Goal: Transaction & Acquisition: Purchase product/service

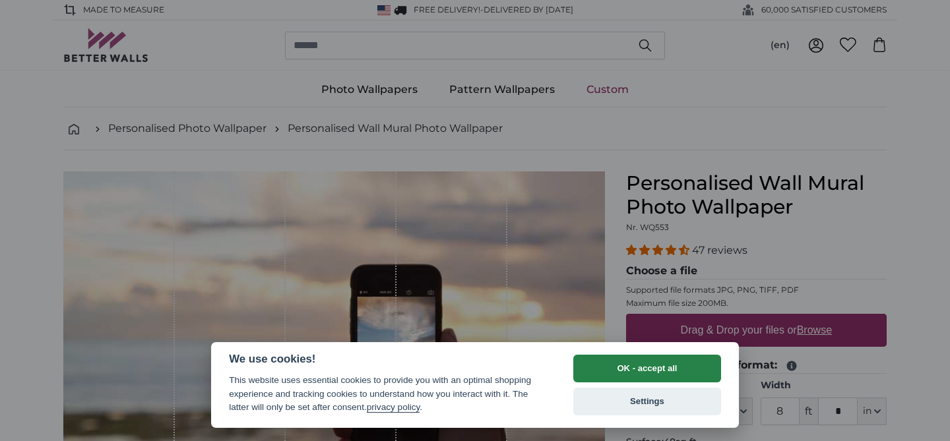
click at [600, 368] on button "OK - accept all" at bounding box center [647, 369] width 148 height 28
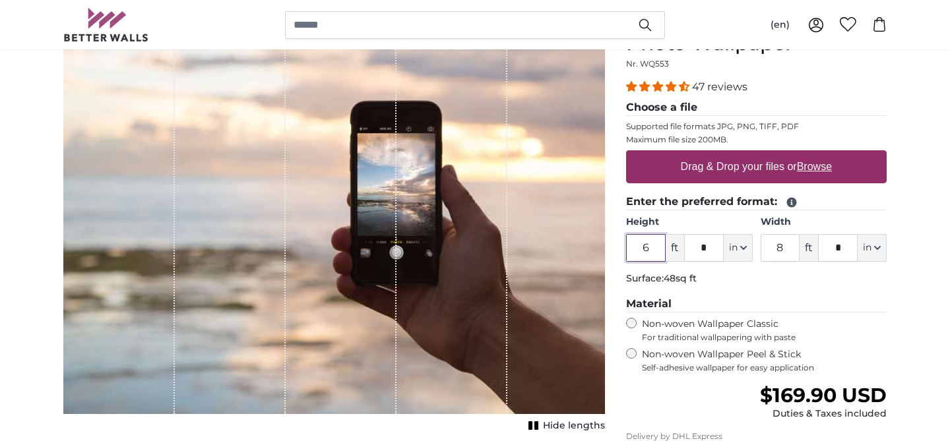
scroll to position [160, 0]
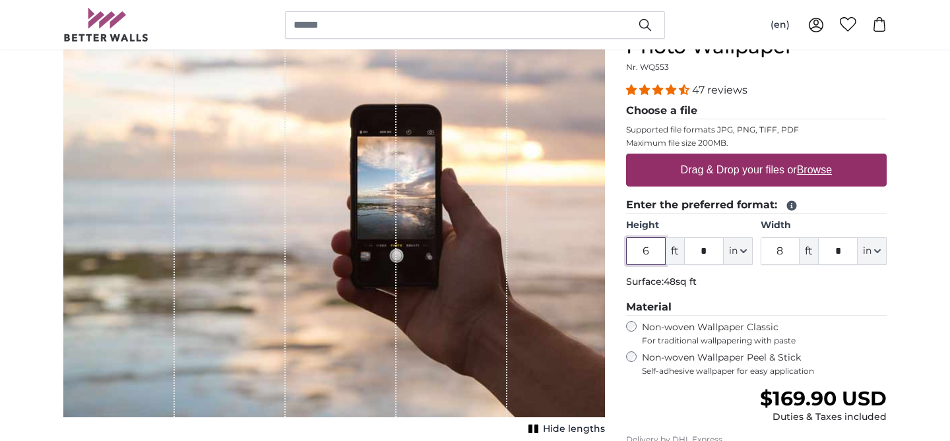
click at [656, 249] on input "6" at bounding box center [646, 252] width 40 height 28
click at [655, 249] on input "6" at bounding box center [646, 252] width 40 height 28
type input "8"
click at [785, 250] on input "8" at bounding box center [781, 252] width 40 height 28
click at [872, 298] on div "47 reviews Choose a file Supported file formats JPG, PNG, TIFF, PDF Maximum fil…" at bounding box center [756, 229] width 261 height 294
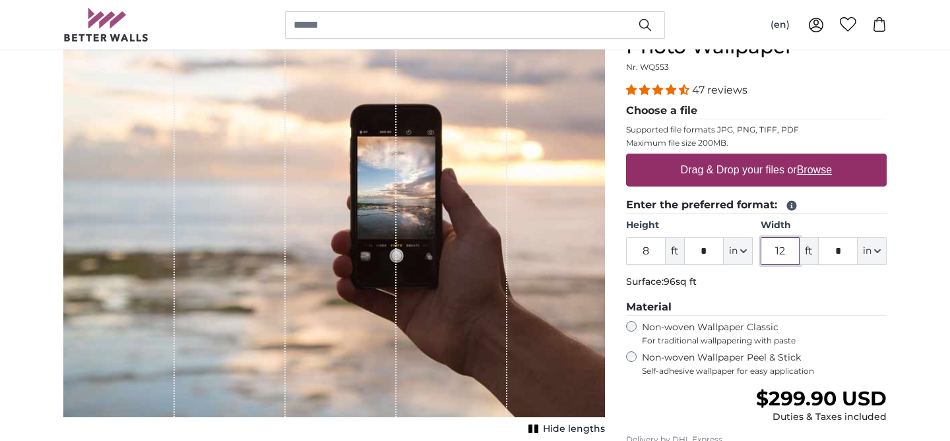
click at [784, 254] on input "12" at bounding box center [781, 252] width 40 height 28
type input "9"
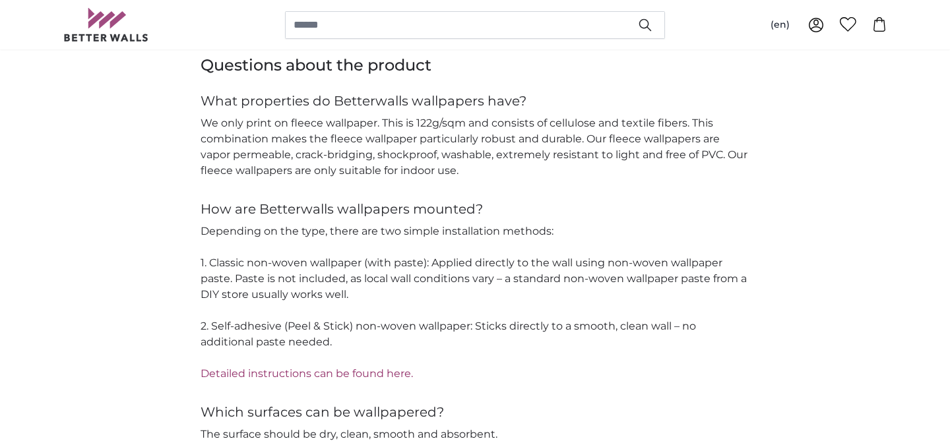
scroll to position [1787, 0]
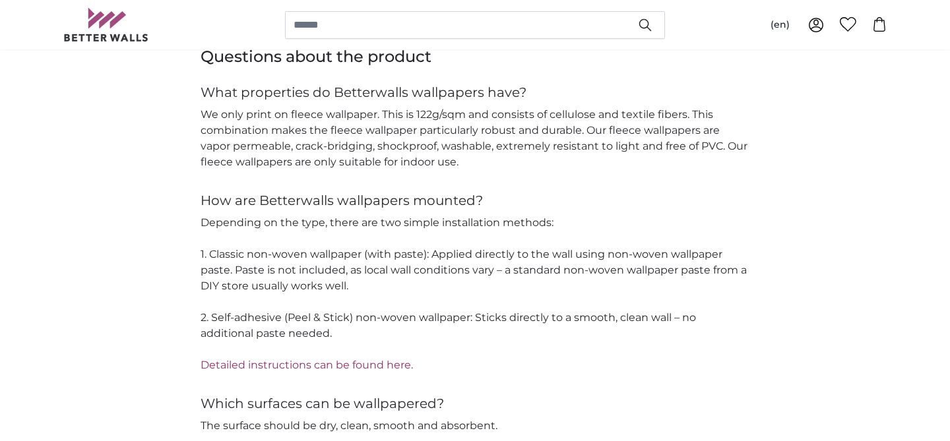
click at [315, 272] on p "Depending on the type, there are two simple installation methods: 1. Classic no…" at bounding box center [475, 294] width 549 height 158
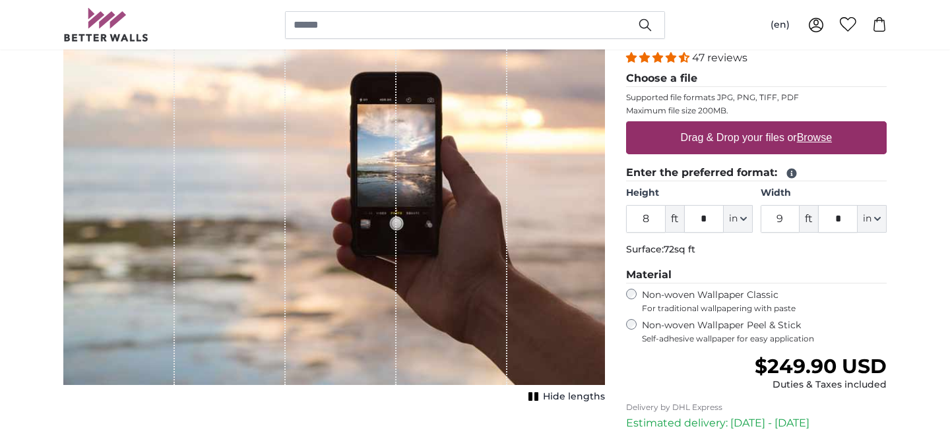
scroll to position [0, 0]
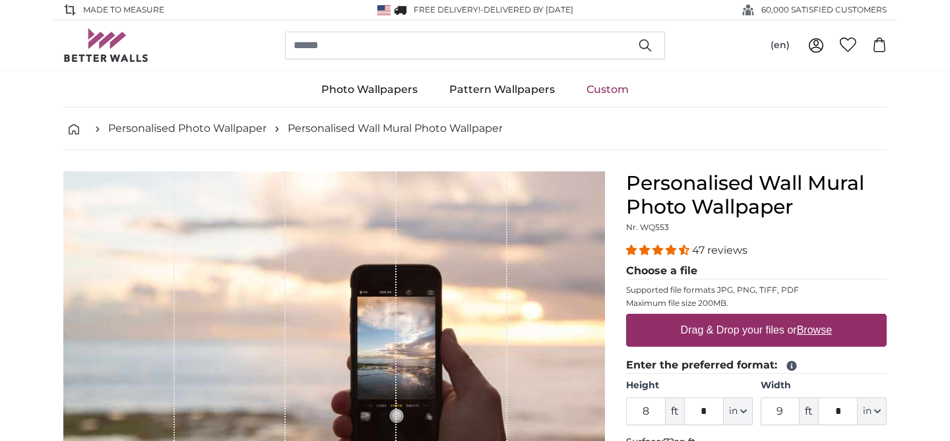
click at [734, 332] on label "Drag & Drop your files or Browse" at bounding box center [757, 330] width 162 height 26
click at [734, 318] on input "Drag & Drop your files or Browse" at bounding box center [756, 316] width 261 height 4
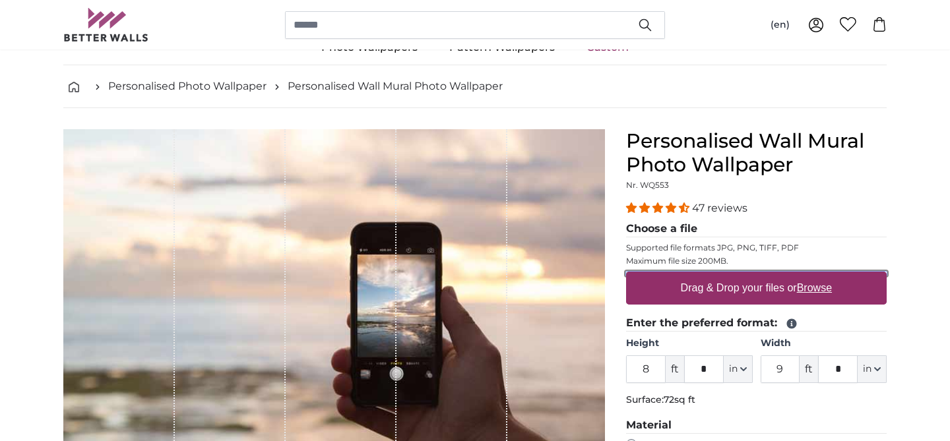
scroll to position [49, 0]
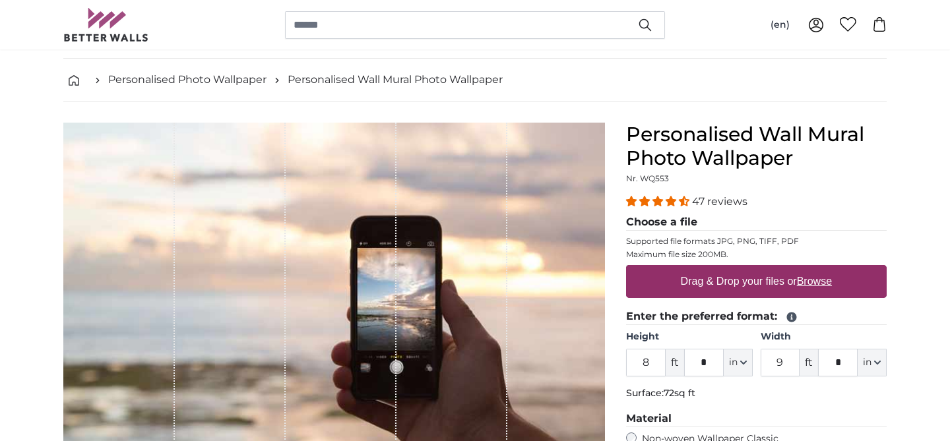
click at [716, 279] on label "Drag & Drop your files or Browse" at bounding box center [757, 282] width 162 height 26
click at [716, 269] on input "Drag & Drop your files or Browse" at bounding box center [756, 267] width 261 height 4
type input "**********"
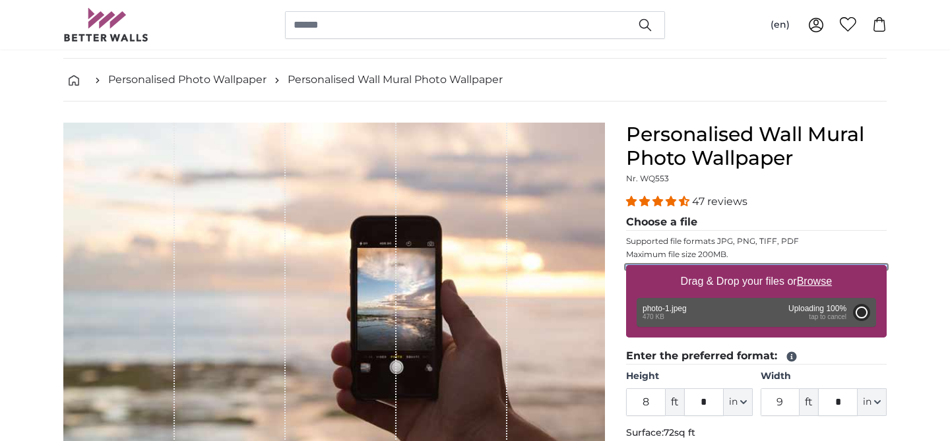
type input "2"
type input "***"
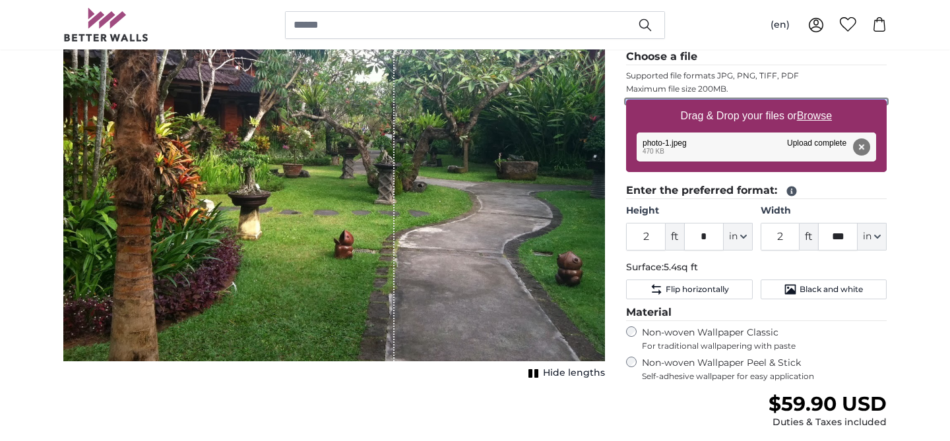
scroll to position [219, 0]
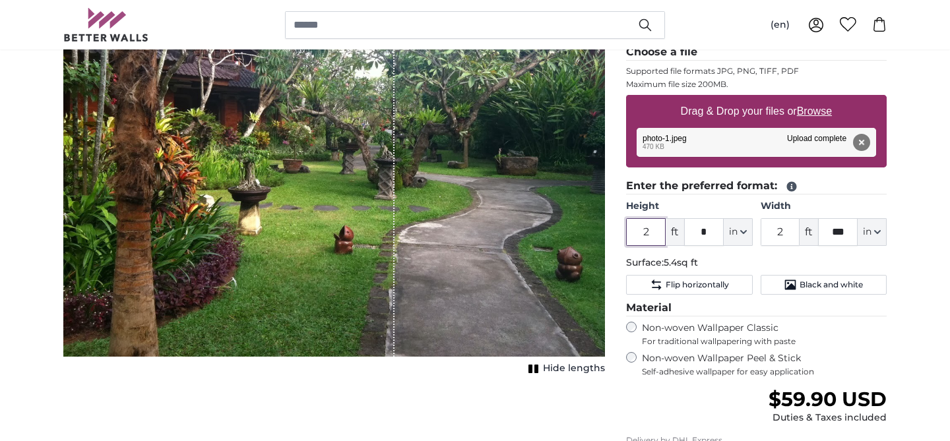
click at [660, 238] on input "2" at bounding box center [646, 232] width 40 height 28
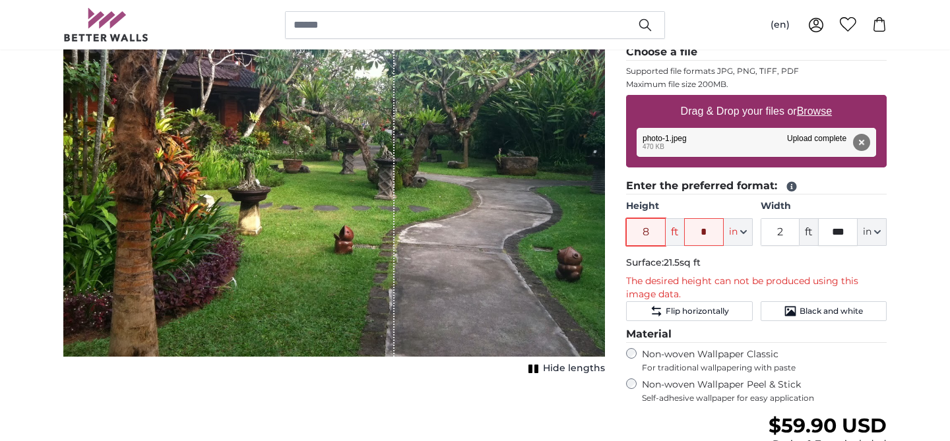
type input "8"
type input "9"
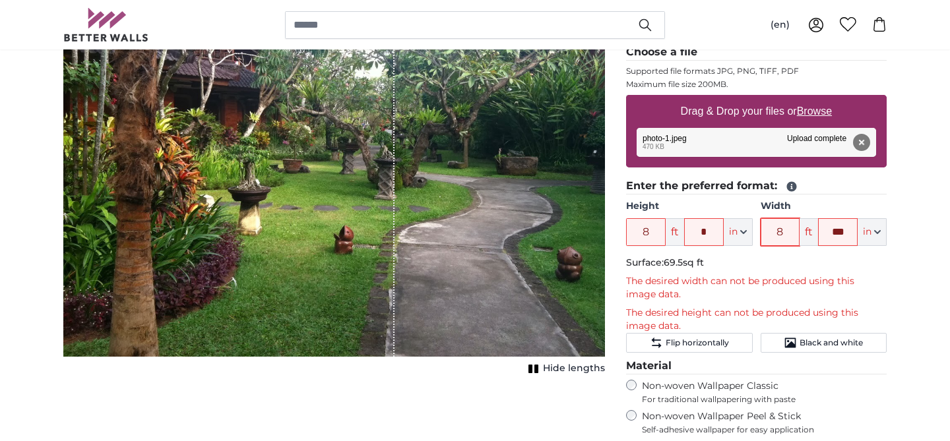
type input "8"
click at [838, 231] on input "***" at bounding box center [838, 232] width 40 height 28
click at [849, 228] on input "***" at bounding box center [838, 232] width 40 height 28
type input "*"
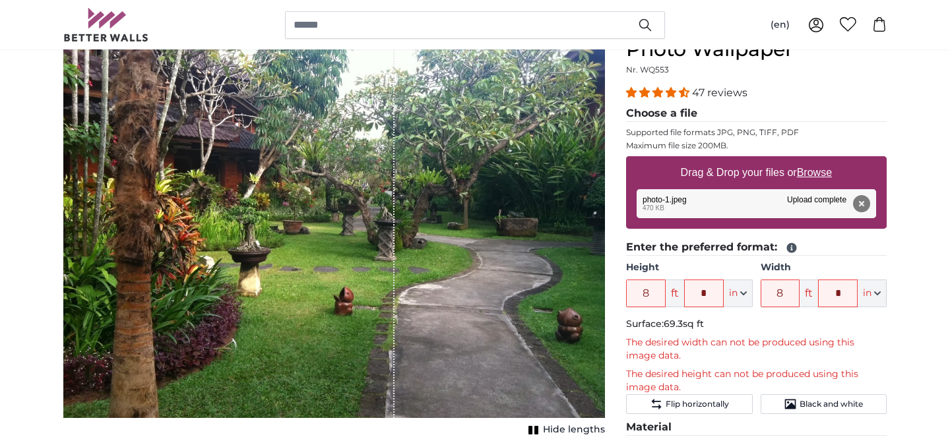
scroll to position [110, 0]
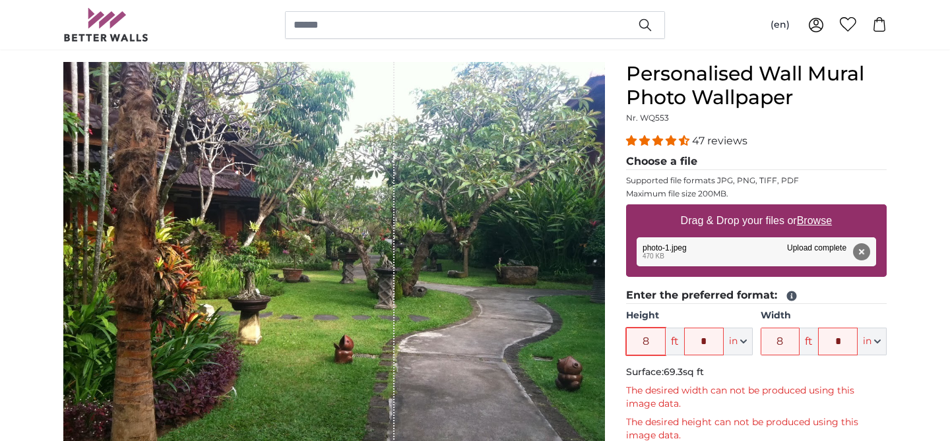
click at [652, 344] on input "8" at bounding box center [646, 342] width 40 height 28
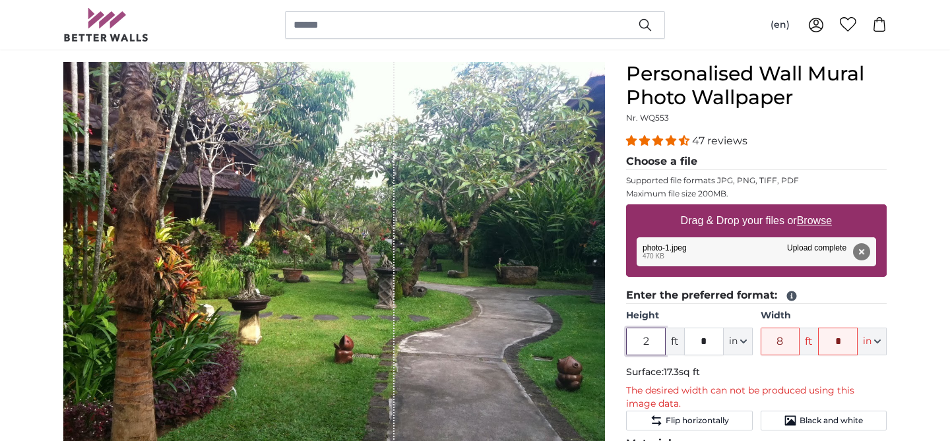
type input "2"
click at [787, 339] on input "8" at bounding box center [781, 342] width 40 height 28
click at [788, 338] on input "8" at bounding box center [781, 342] width 40 height 28
type input "4"
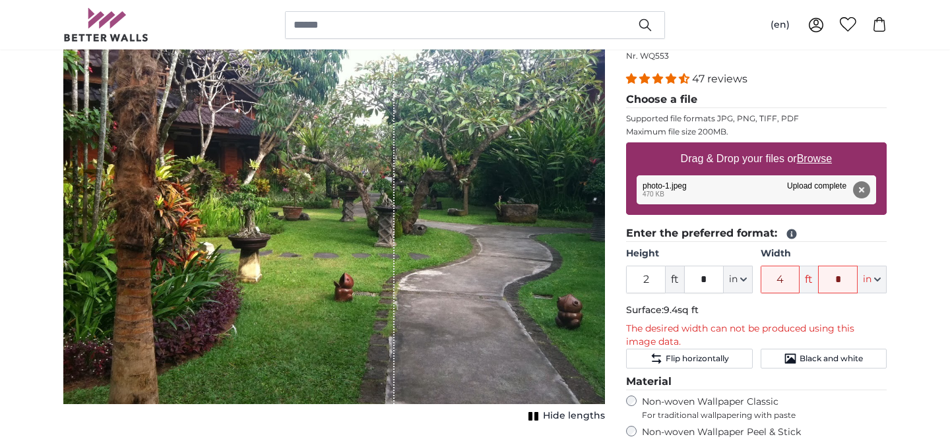
scroll to position [177, 0]
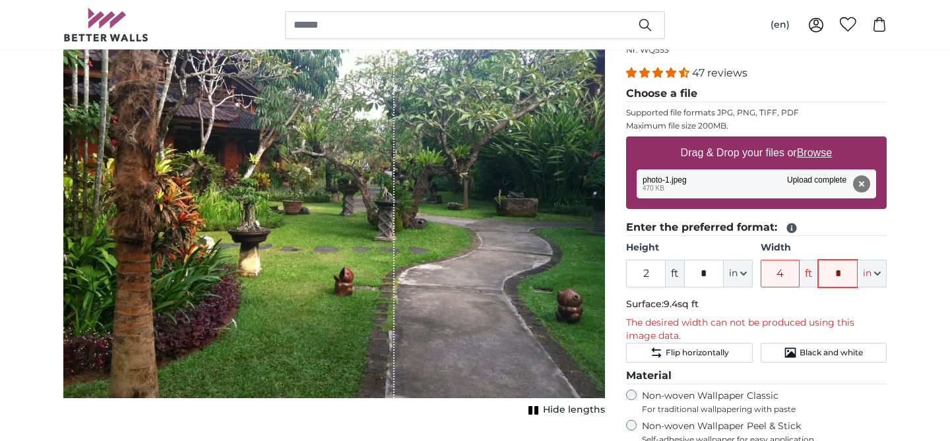
click at [844, 274] on input "*" at bounding box center [838, 274] width 40 height 28
click at [843, 273] on input "*" at bounding box center [838, 274] width 40 height 28
click at [846, 275] on input "text" at bounding box center [838, 274] width 40 height 28
type input "*"
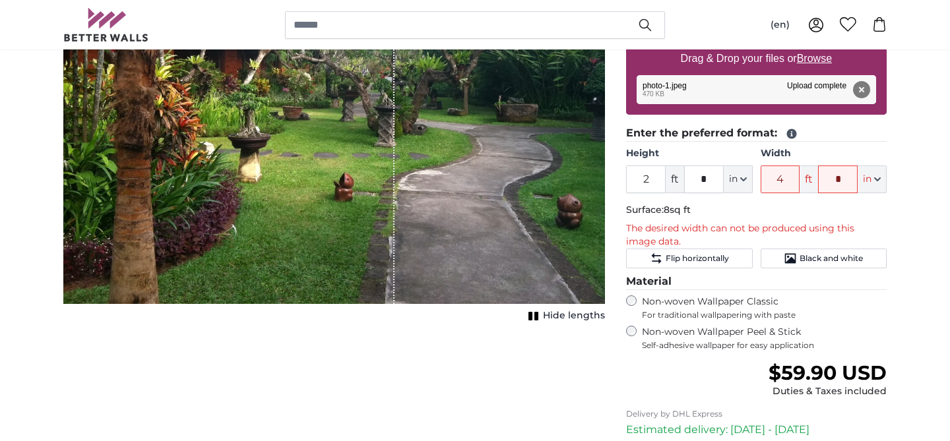
scroll to position [278, 0]
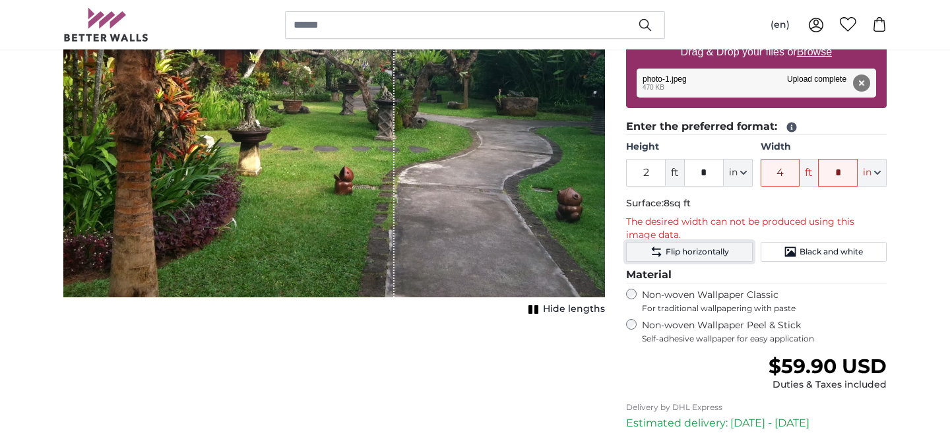
click at [726, 251] on span "Flip horizontally" at bounding box center [697, 252] width 63 height 11
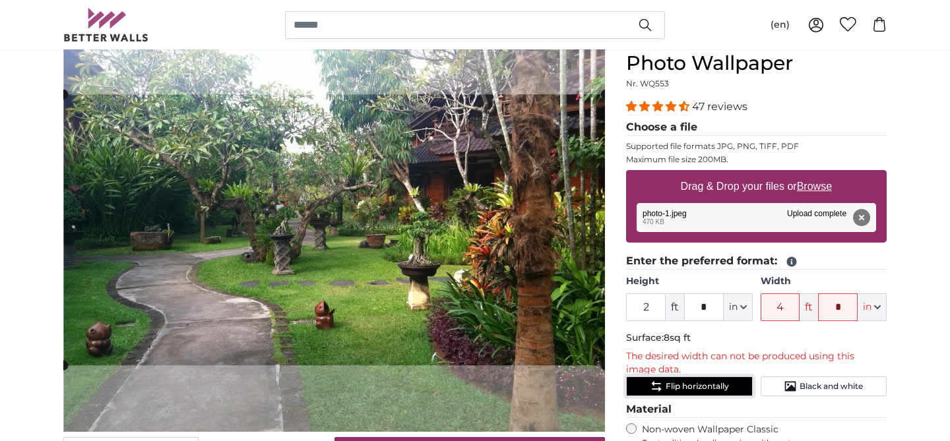
scroll to position [154, 0]
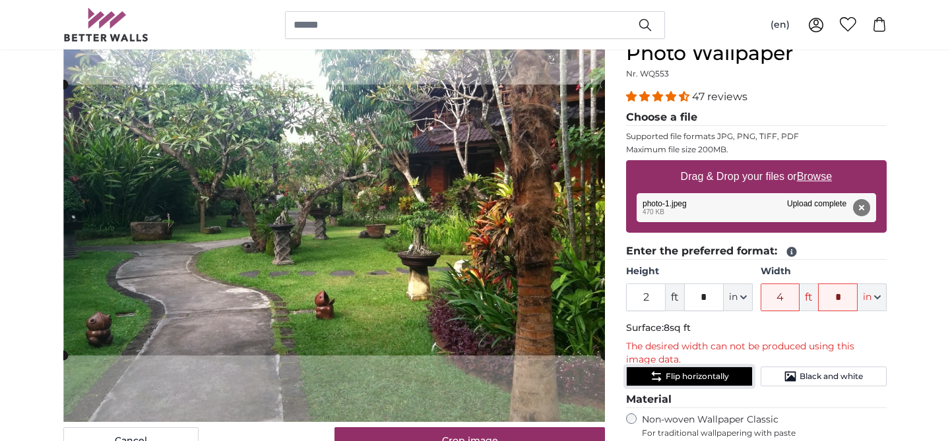
click at [682, 374] on span "Flip horizontally" at bounding box center [697, 376] width 63 height 11
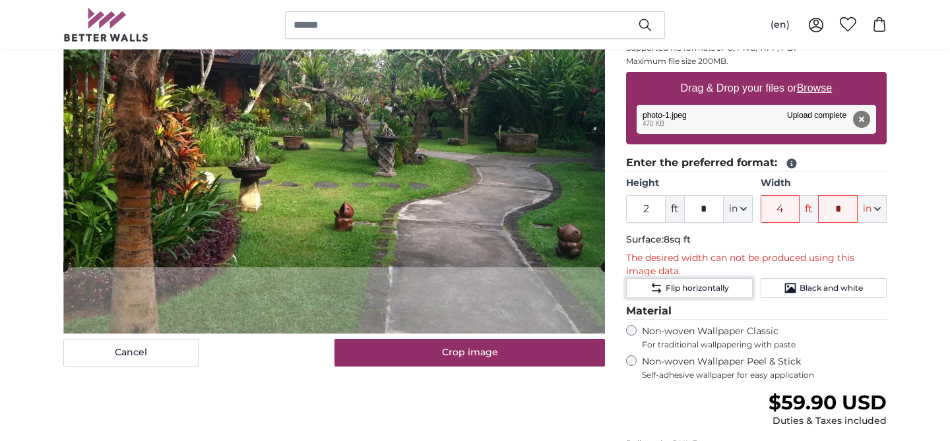
scroll to position [243, 0]
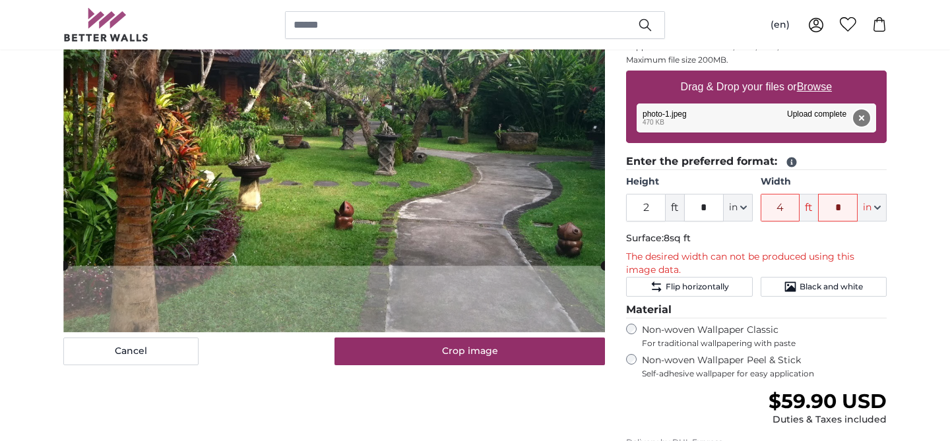
click at [858, 121] on button "Remove" at bounding box center [861, 118] width 17 height 17
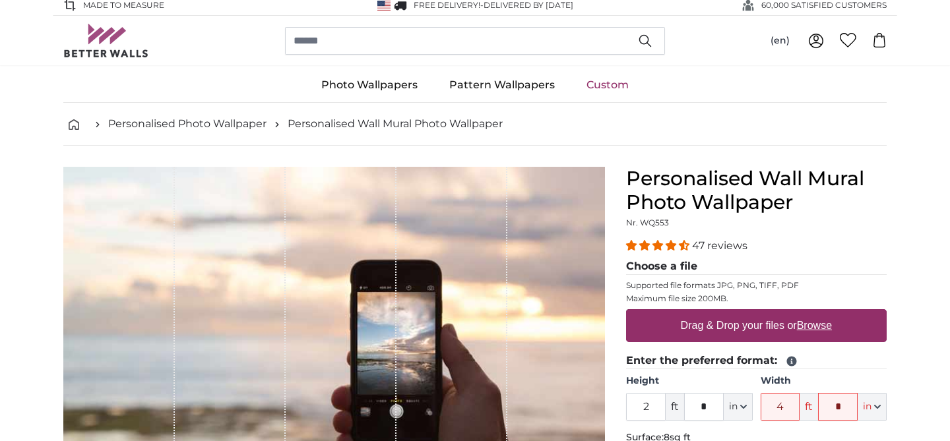
scroll to position [0, 0]
